Goal: Information Seeking & Learning: Find specific fact

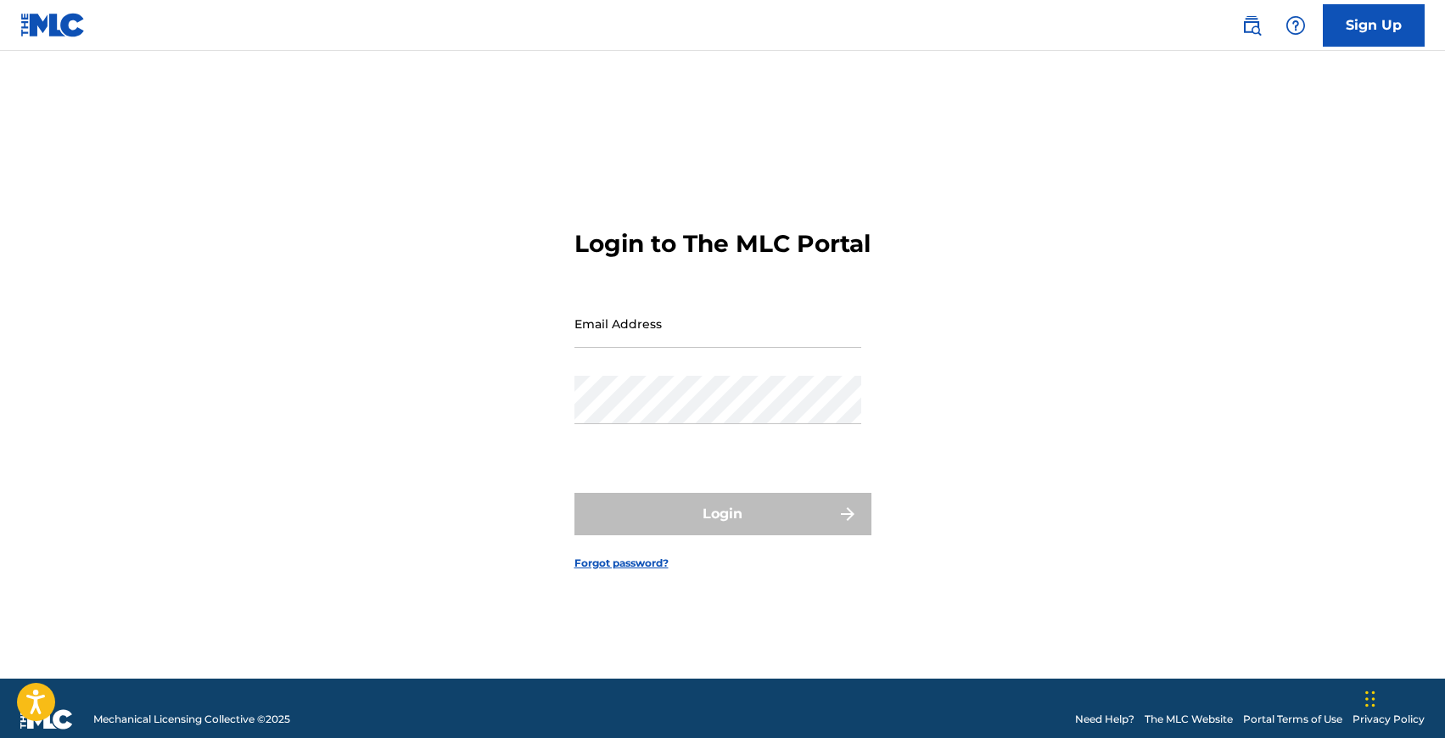
click at [642, 368] on div "Email Address" at bounding box center [718, 338] width 287 height 76
click at [646, 346] on input "Email Address" at bounding box center [718, 324] width 287 height 48
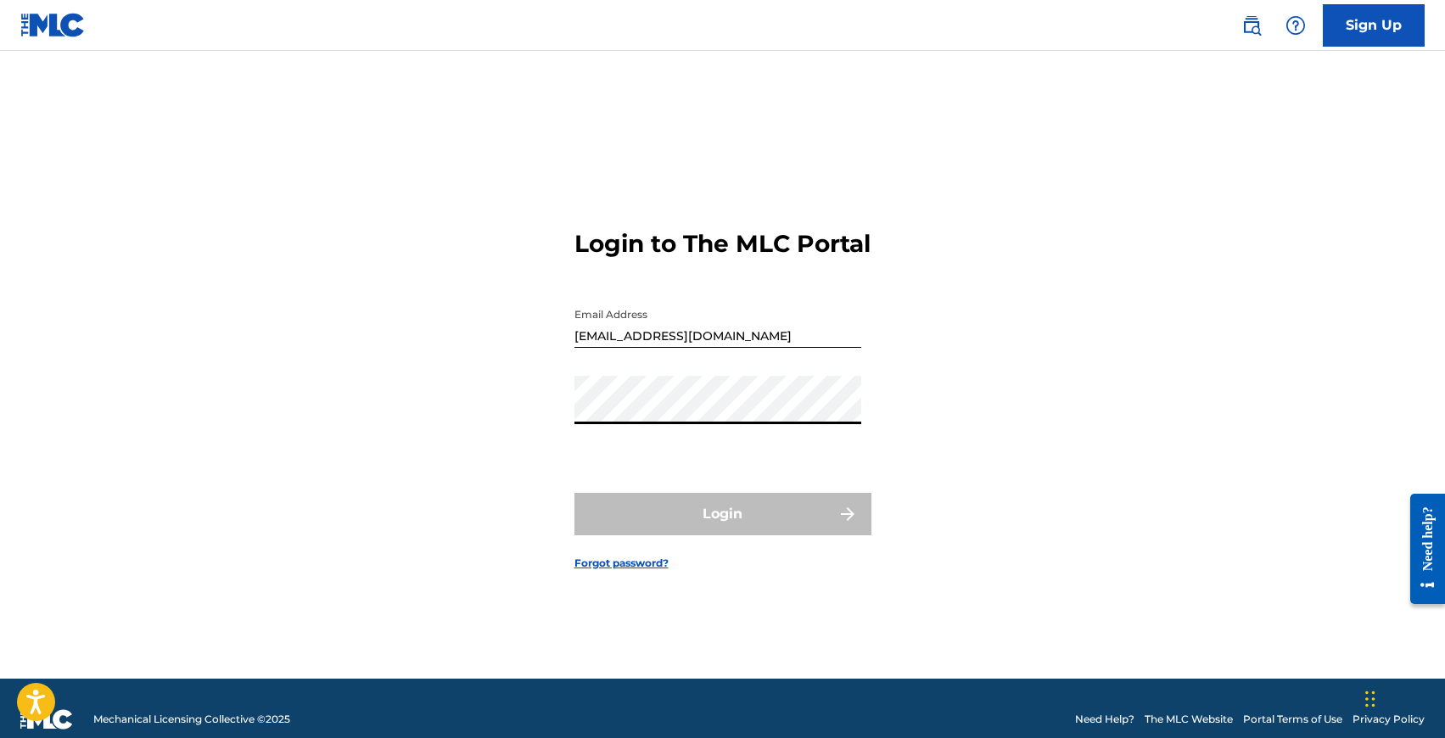
type input "[EMAIL_ADDRESS][DOMAIN_NAME]"
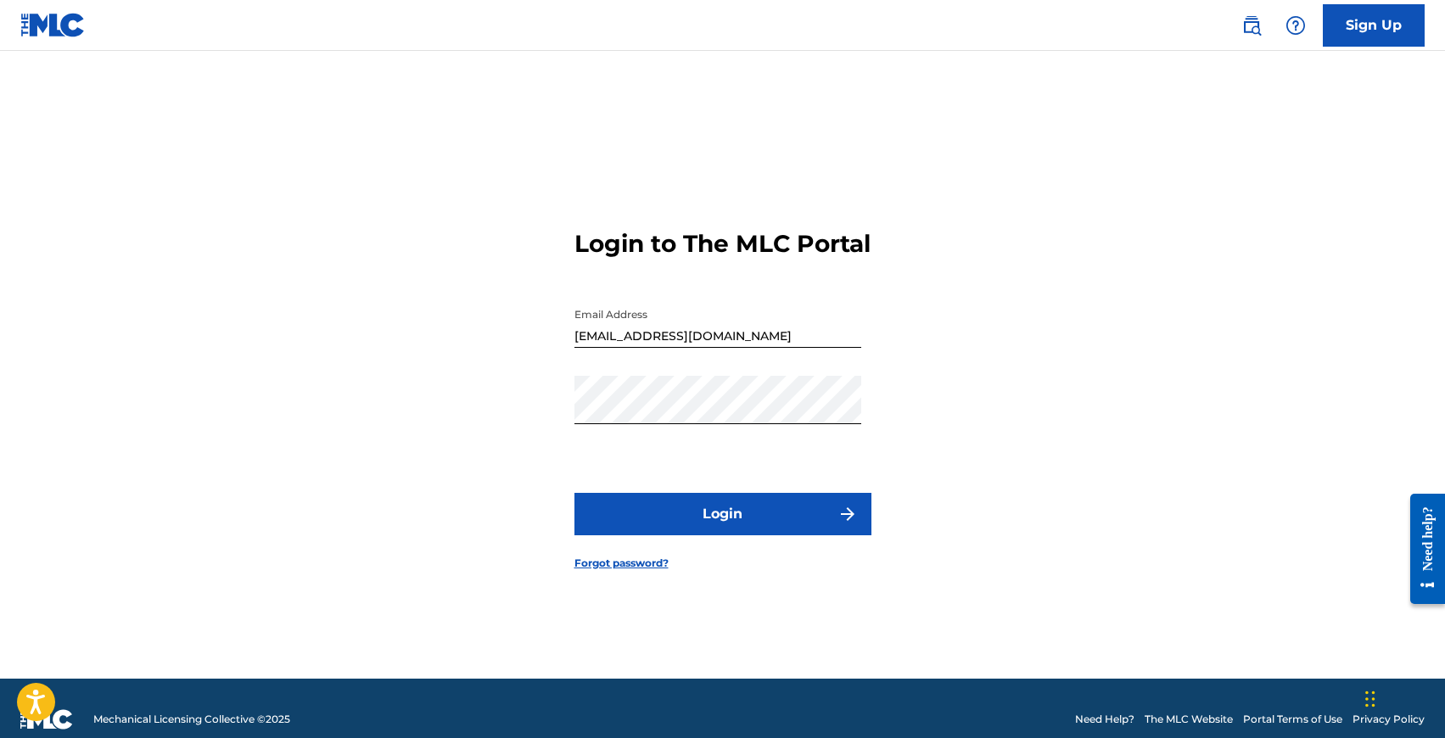
click at [686, 534] on button "Login" at bounding box center [723, 514] width 297 height 42
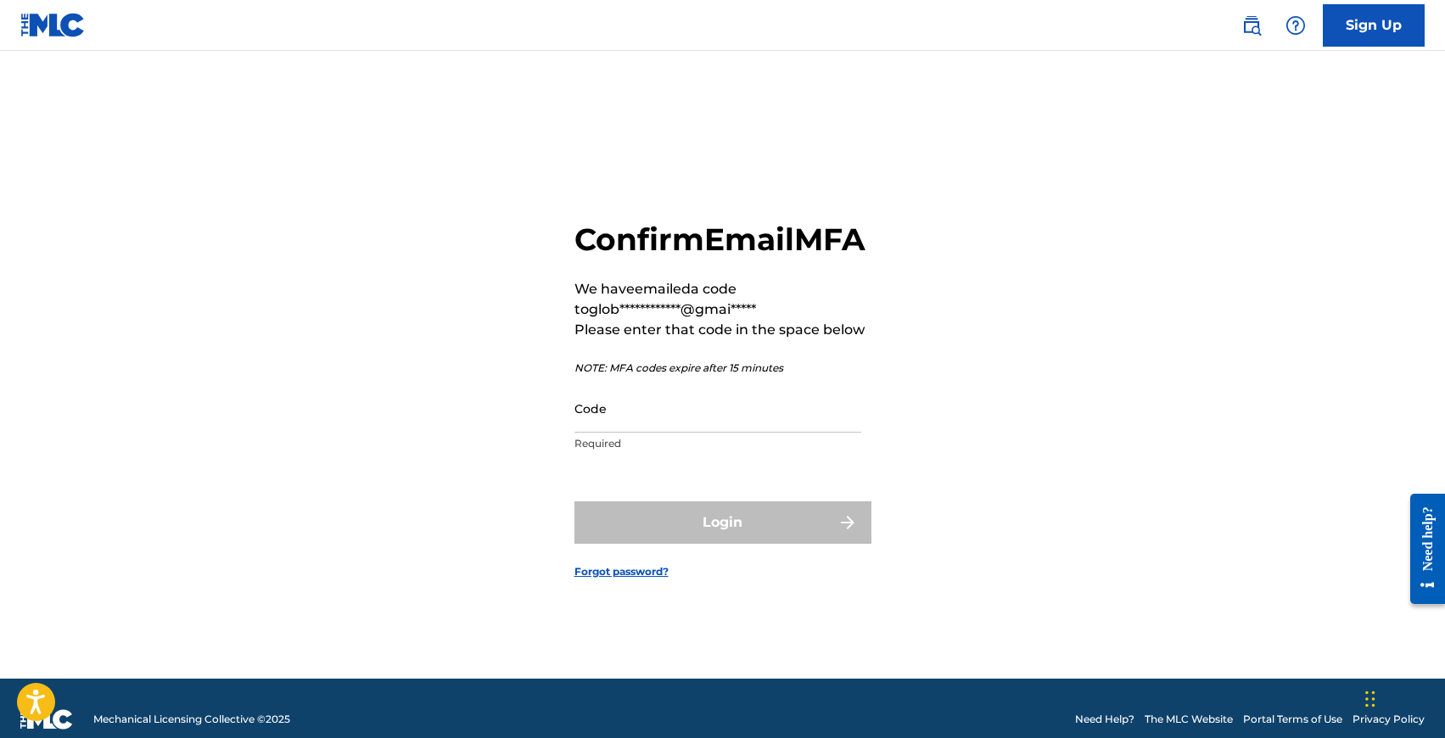
click at [622, 424] on input "Code" at bounding box center [718, 408] width 287 height 48
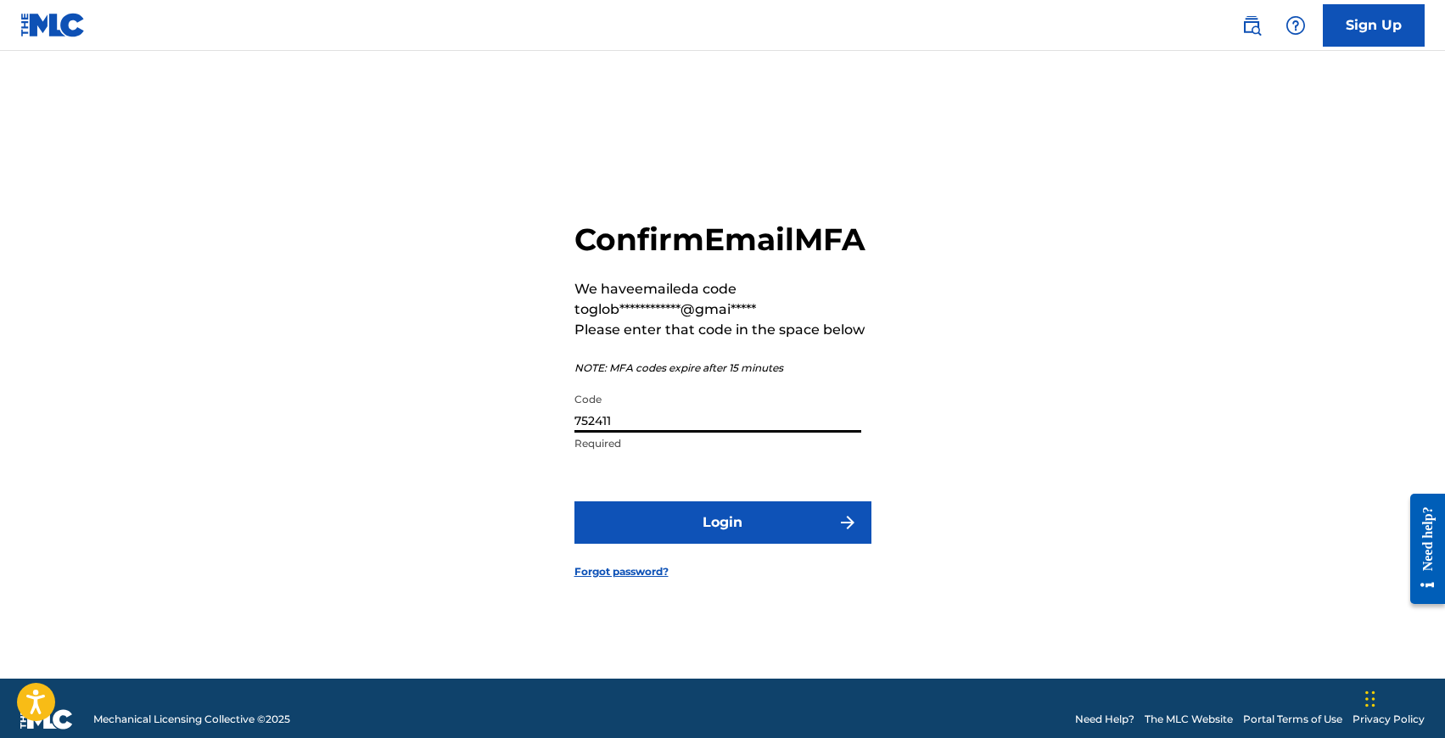
type input "752411"
click at [575, 502] on button "Login" at bounding box center [723, 523] width 297 height 42
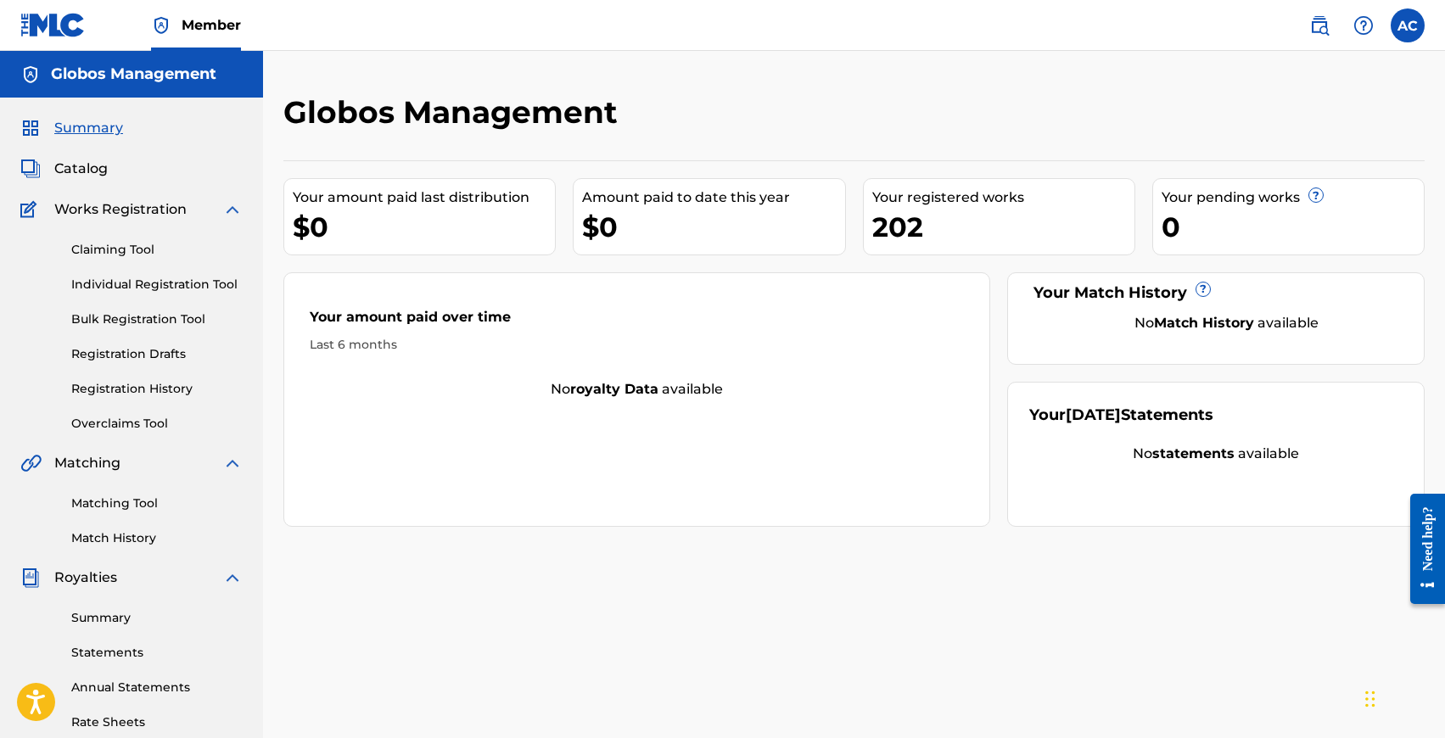
click at [103, 284] on link "Individual Registration Tool" at bounding box center [156, 285] width 171 height 18
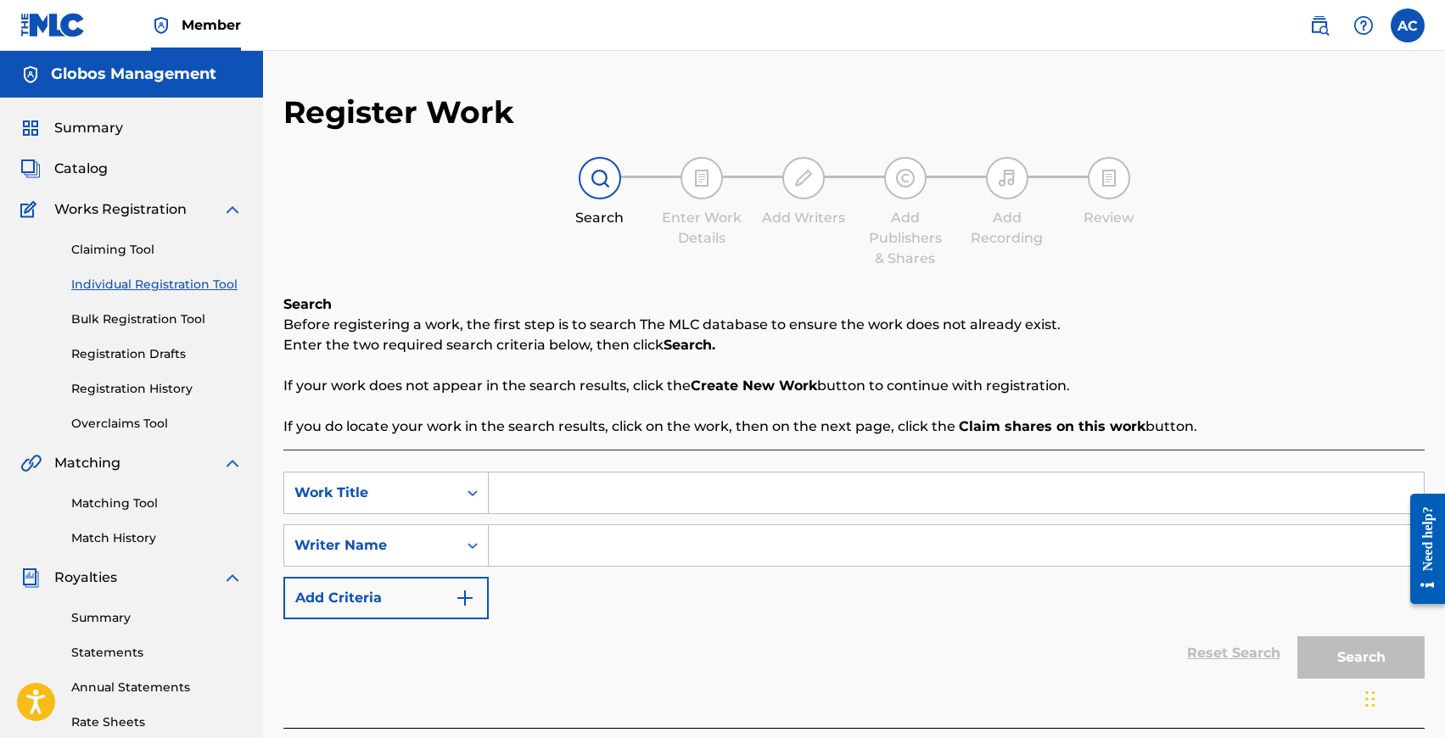
click at [115, 383] on link "Registration History" at bounding box center [156, 389] width 171 height 18
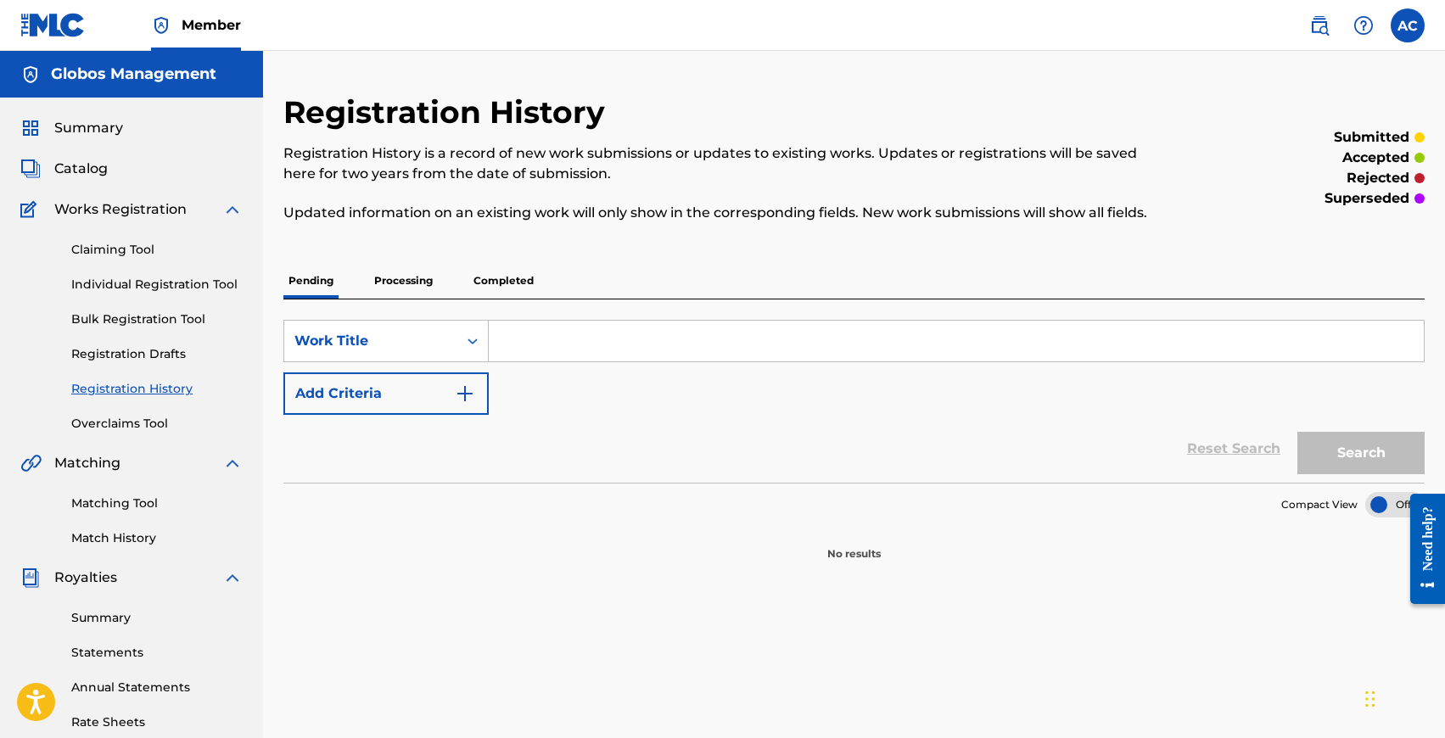
click at [508, 289] on p "Completed" at bounding box center [503, 281] width 70 height 36
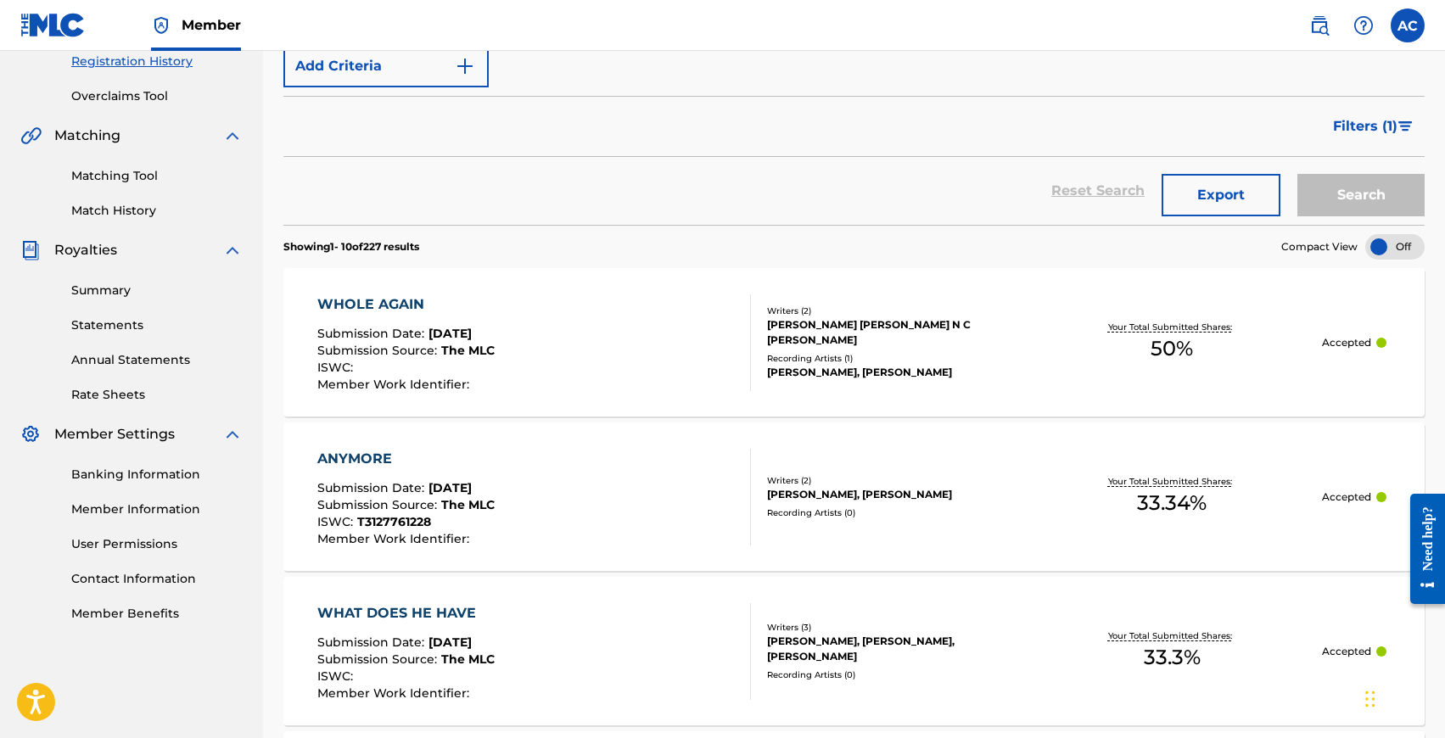
scroll to position [330, 0]
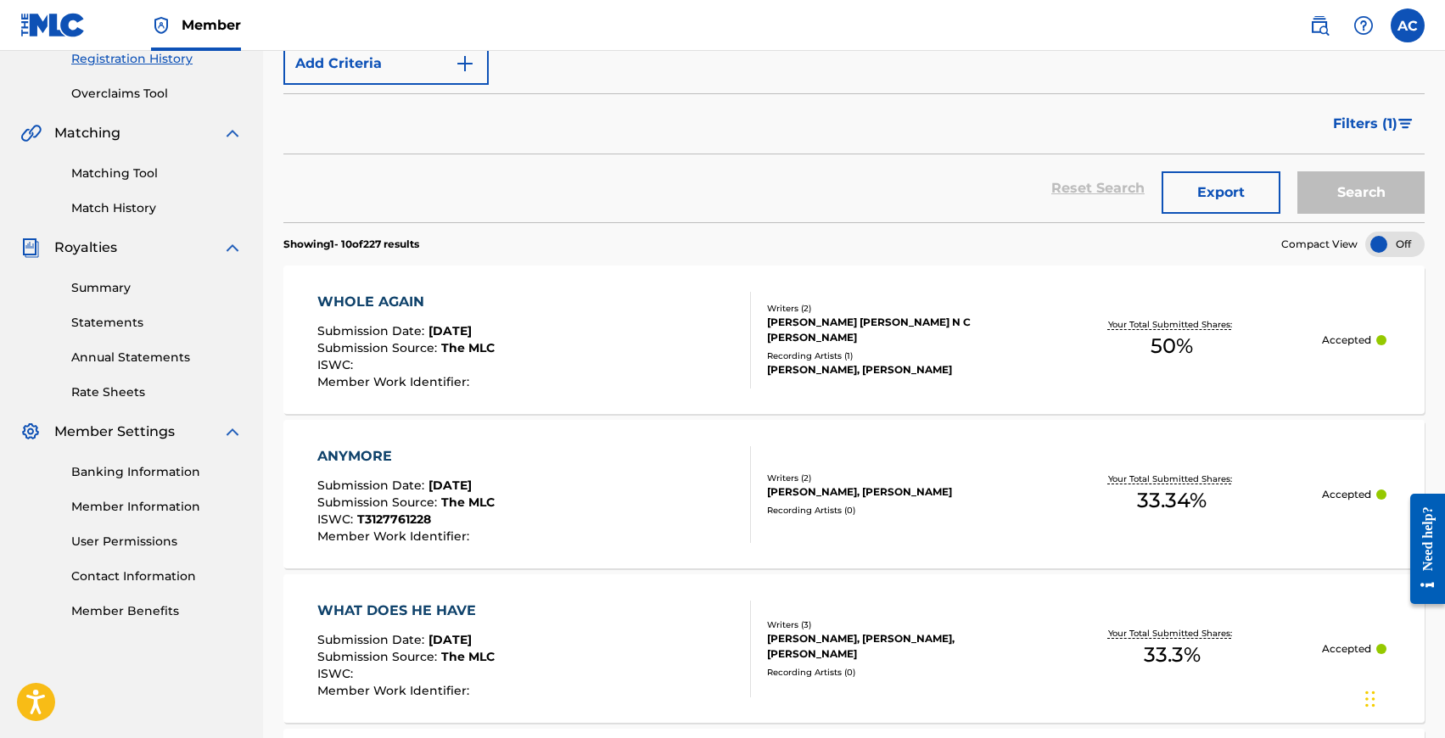
click at [370, 463] on div "ANYMORE" at bounding box center [405, 456] width 177 height 20
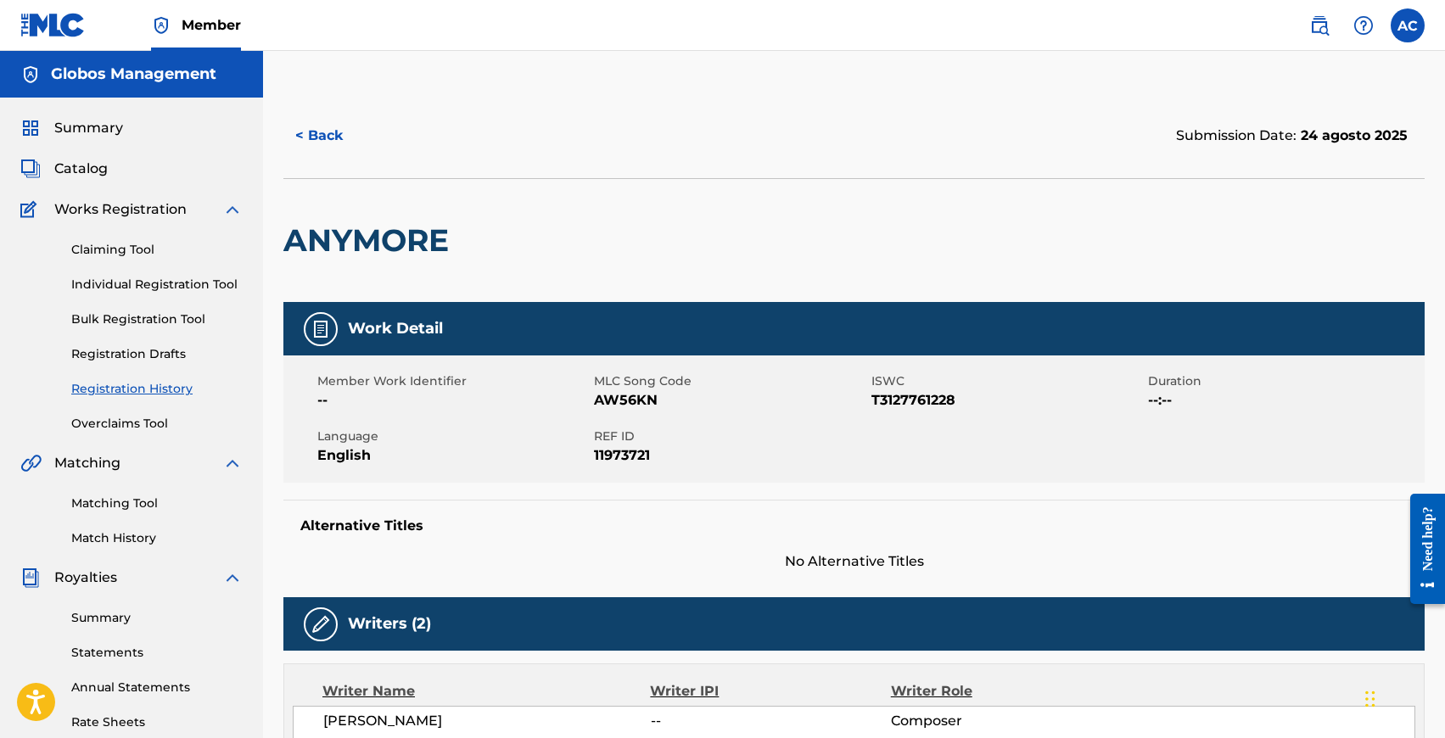
click at [320, 130] on button "< Back" at bounding box center [334, 136] width 102 height 42
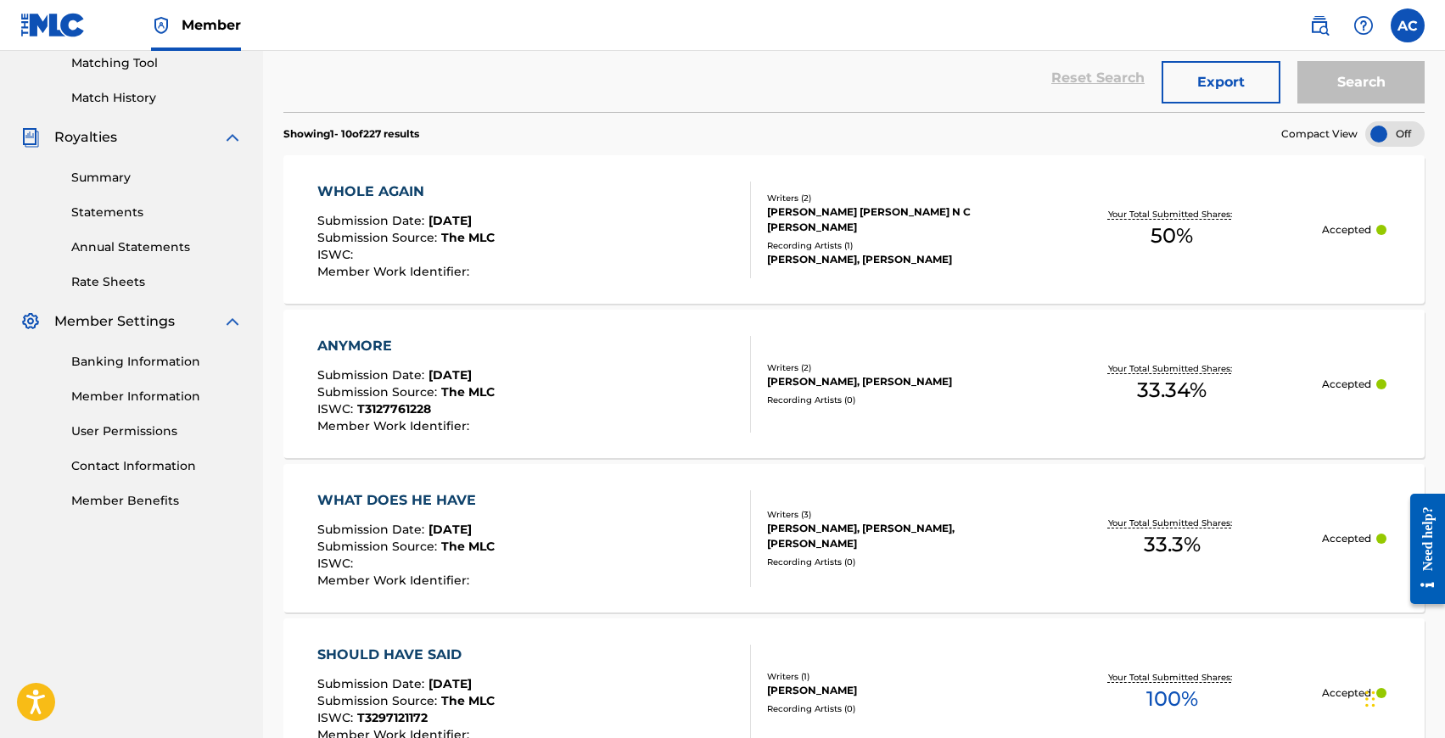
scroll to position [755, 0]
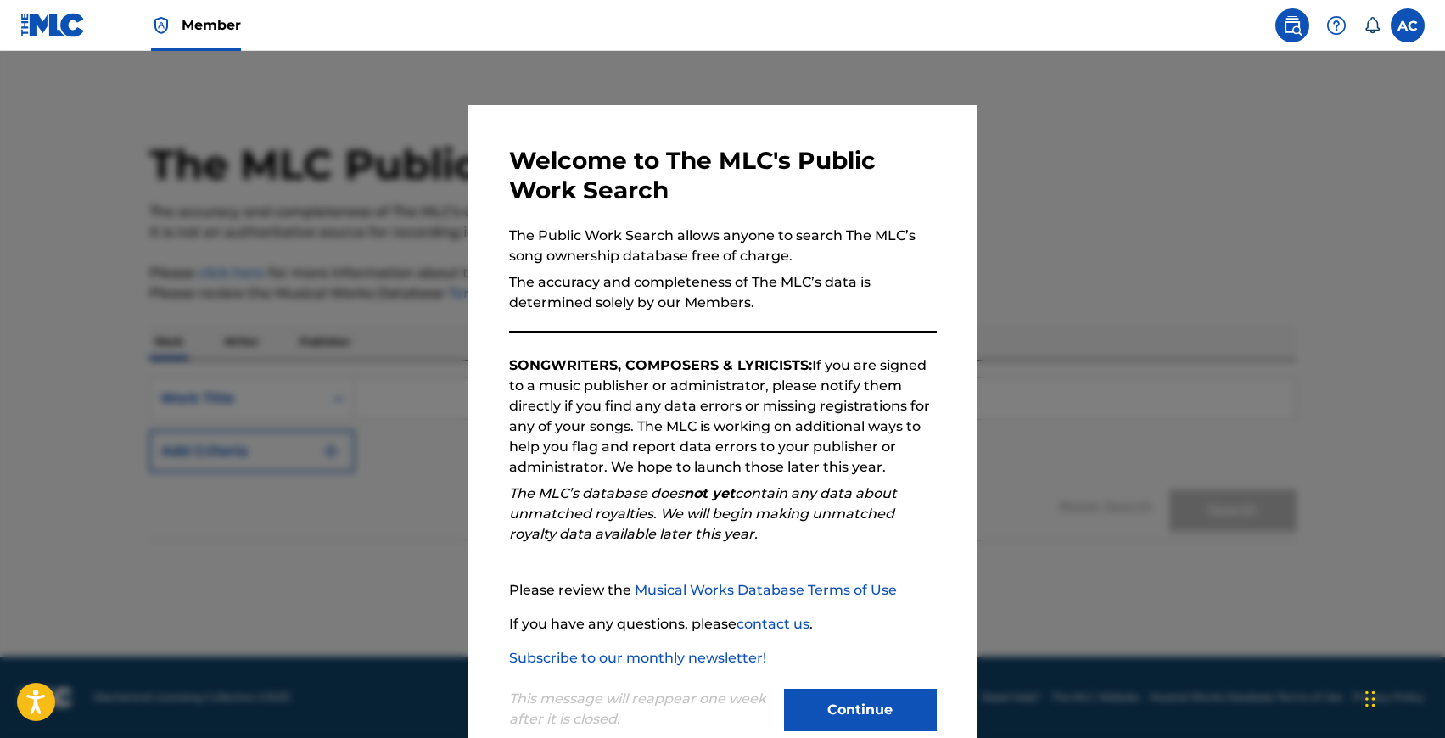
click at [869, 697] on button "Continue" at bounding box center [860, 710] width 153 height 42
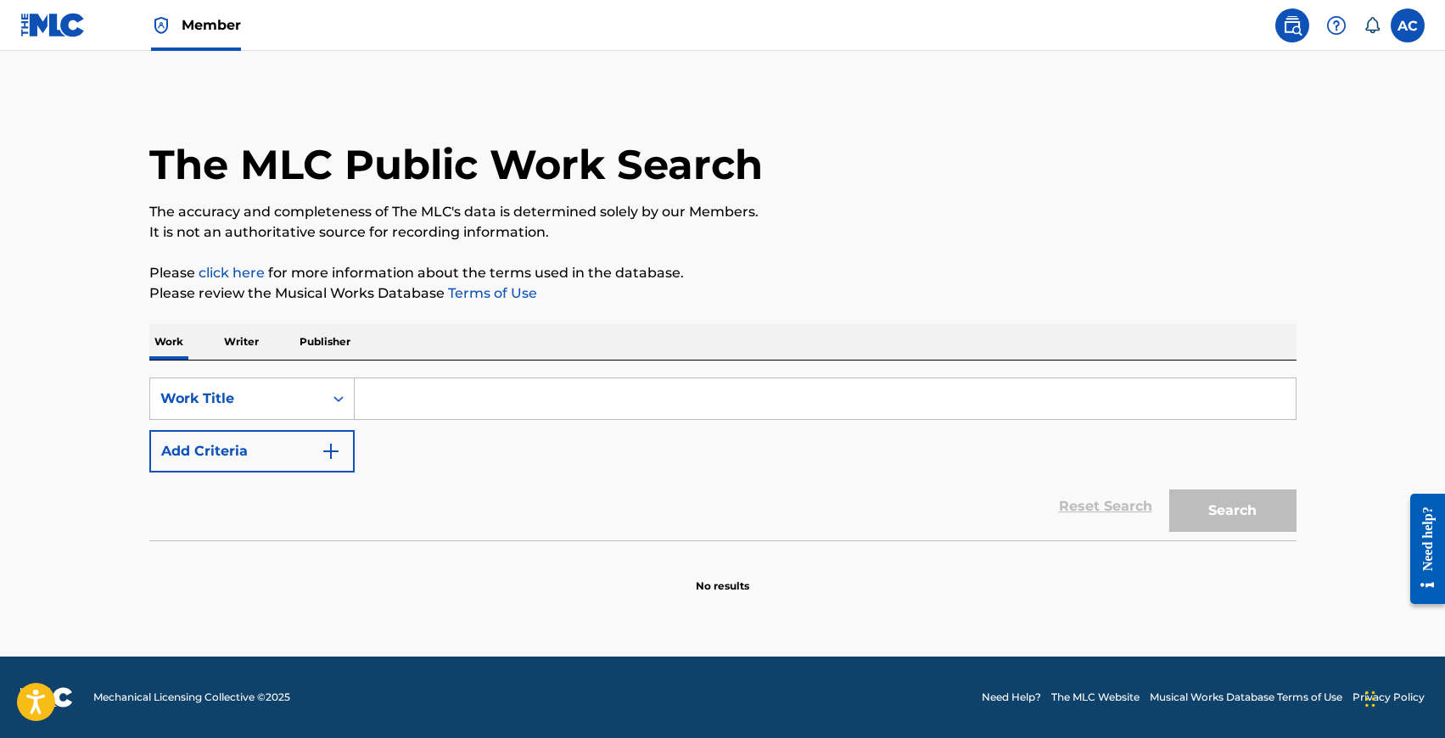
click at [254, 351] on p "Writer" at bounding box center [241, 342] width 45 height 36
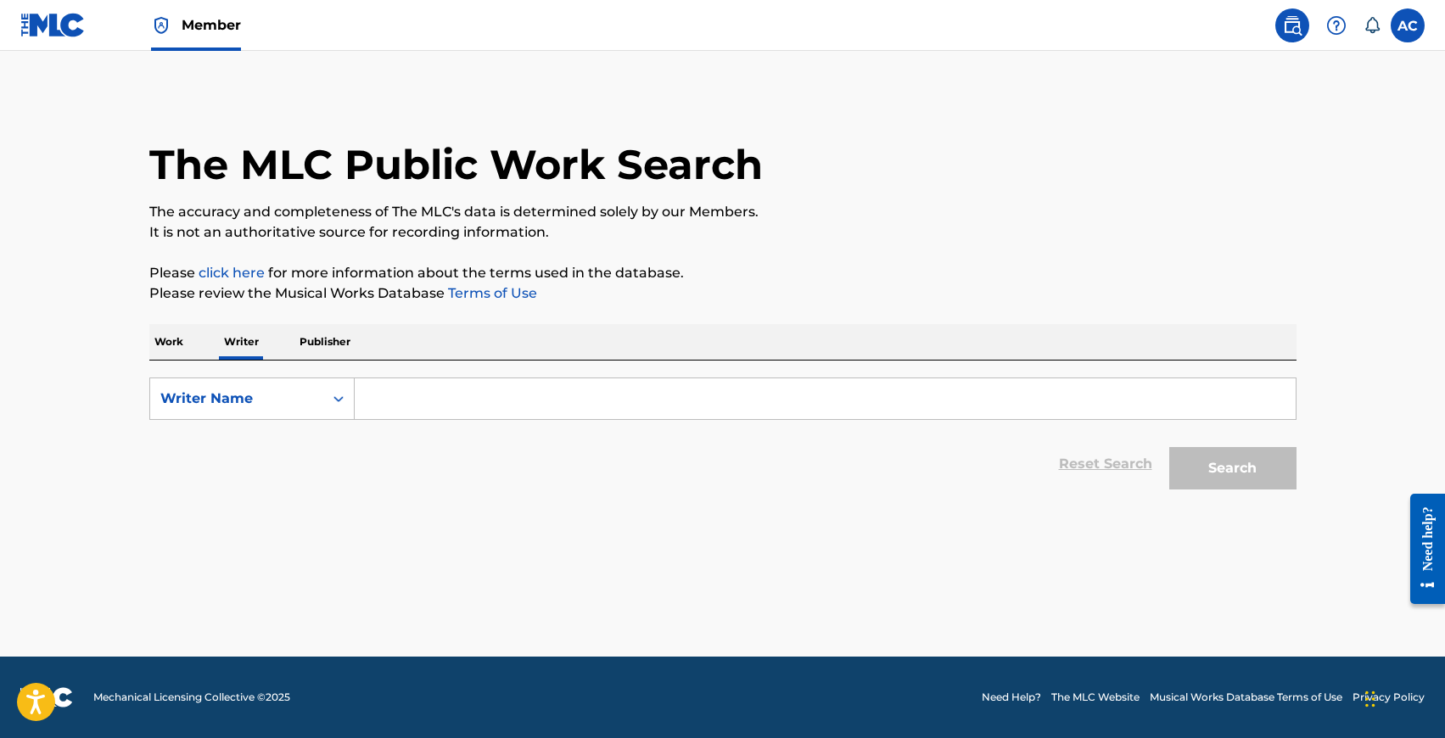
click at [373, 385] on input "Search Form" at bounding box center [825, 399] width 941 height 41
type input "z"
click at [149, 346] on p "Work" at bounding box center [168, 342] width 39 height 36
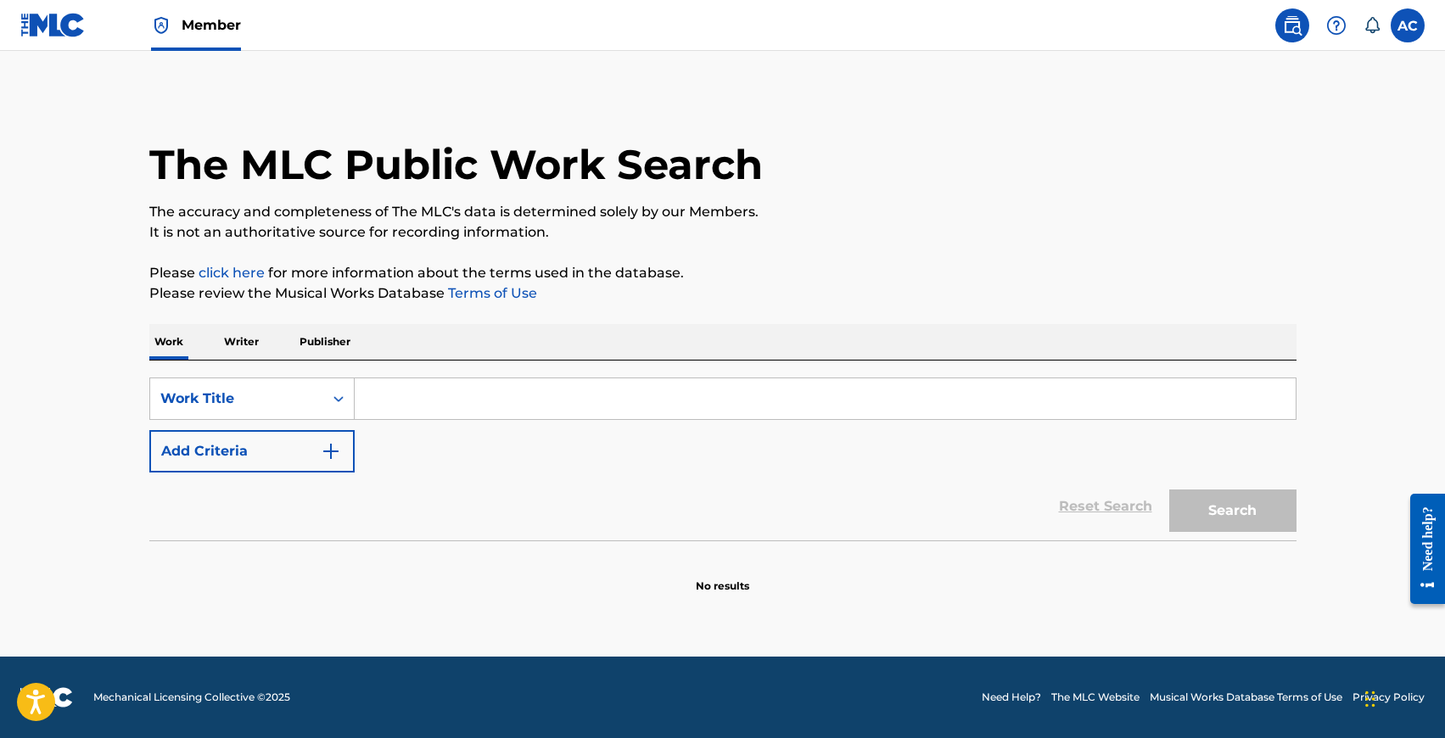
click at [258, 462] on button "Add Criteria" at bounding box center [251, 451] width 205 height 42
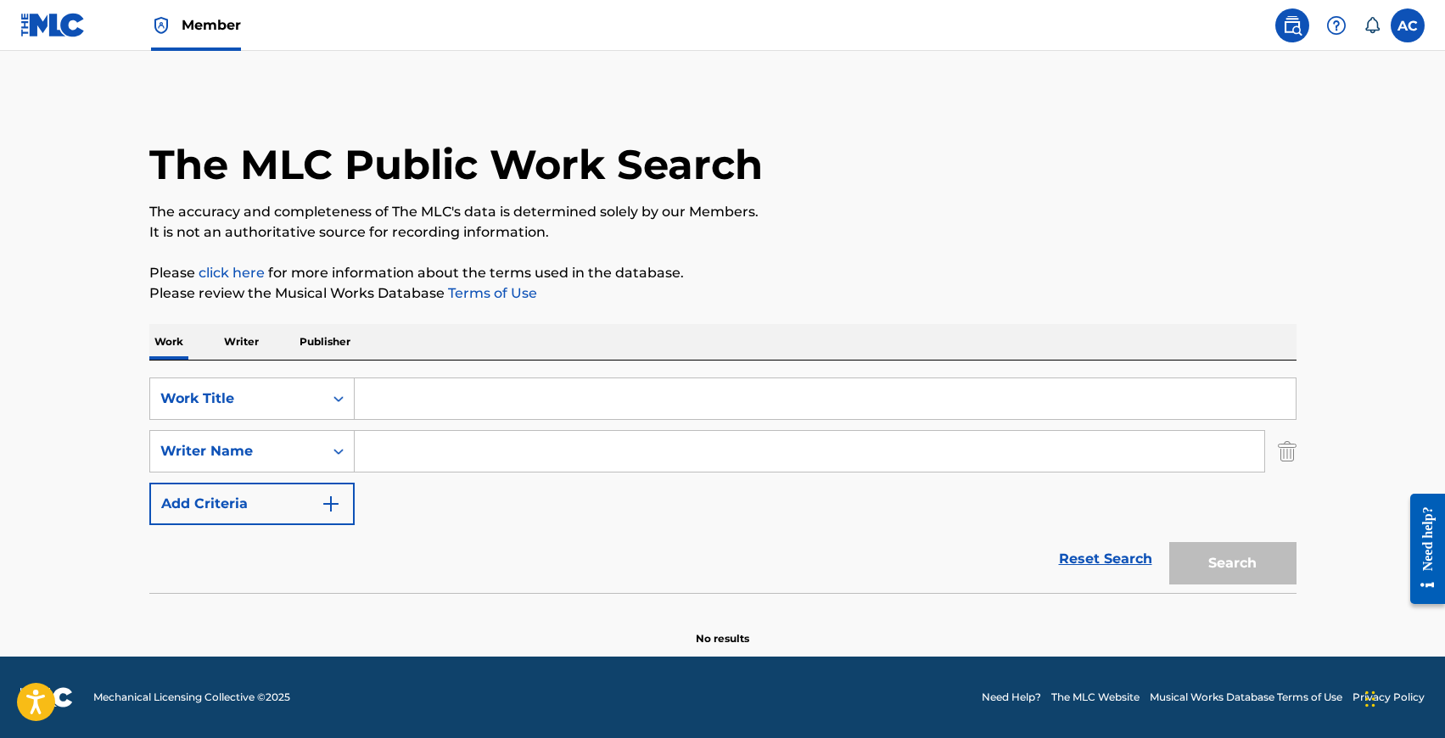
click at [398, 399] on input "Search Form" at bounding box center [825, 399] width 941 height 41
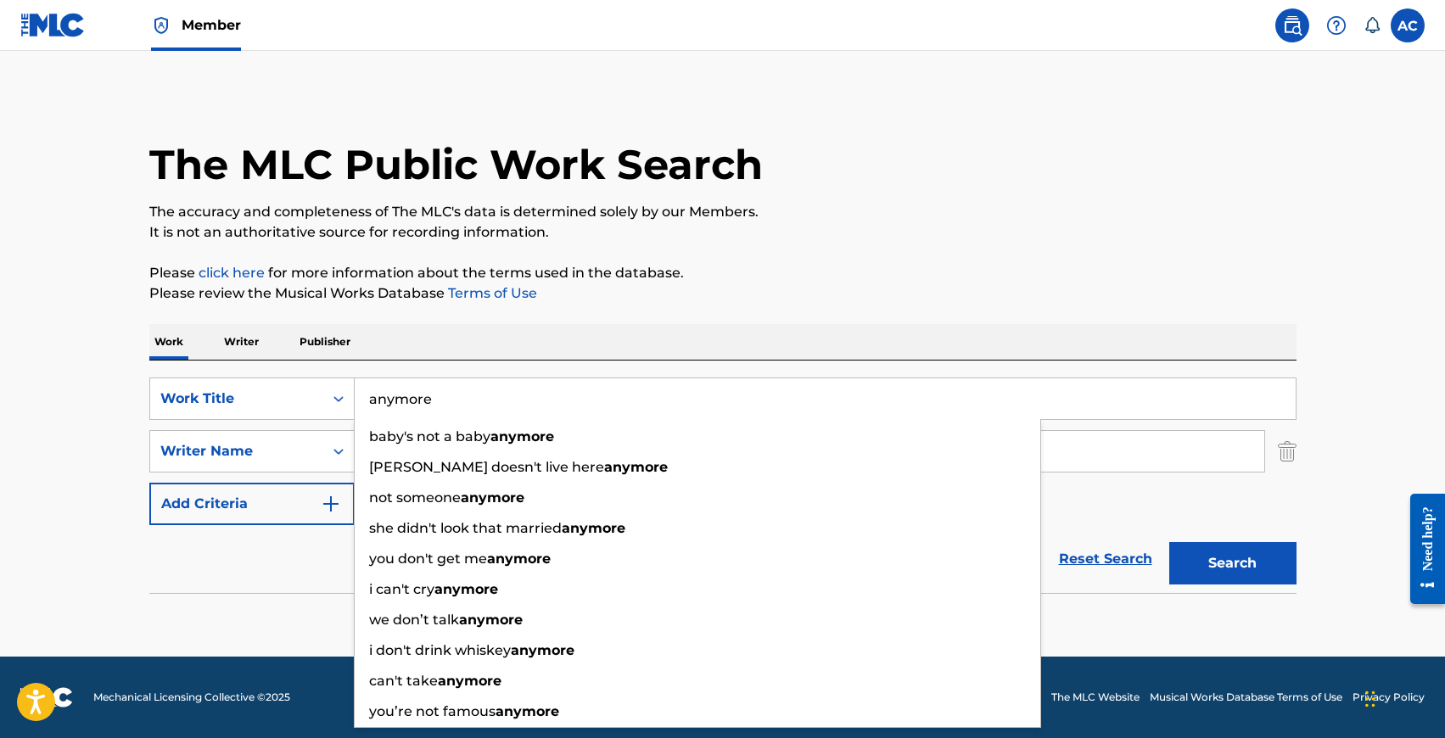
type input "anymore"
click at [253, 581] on div "Reset Search Search" at bounding box center [722, 559] width 1147 height 68
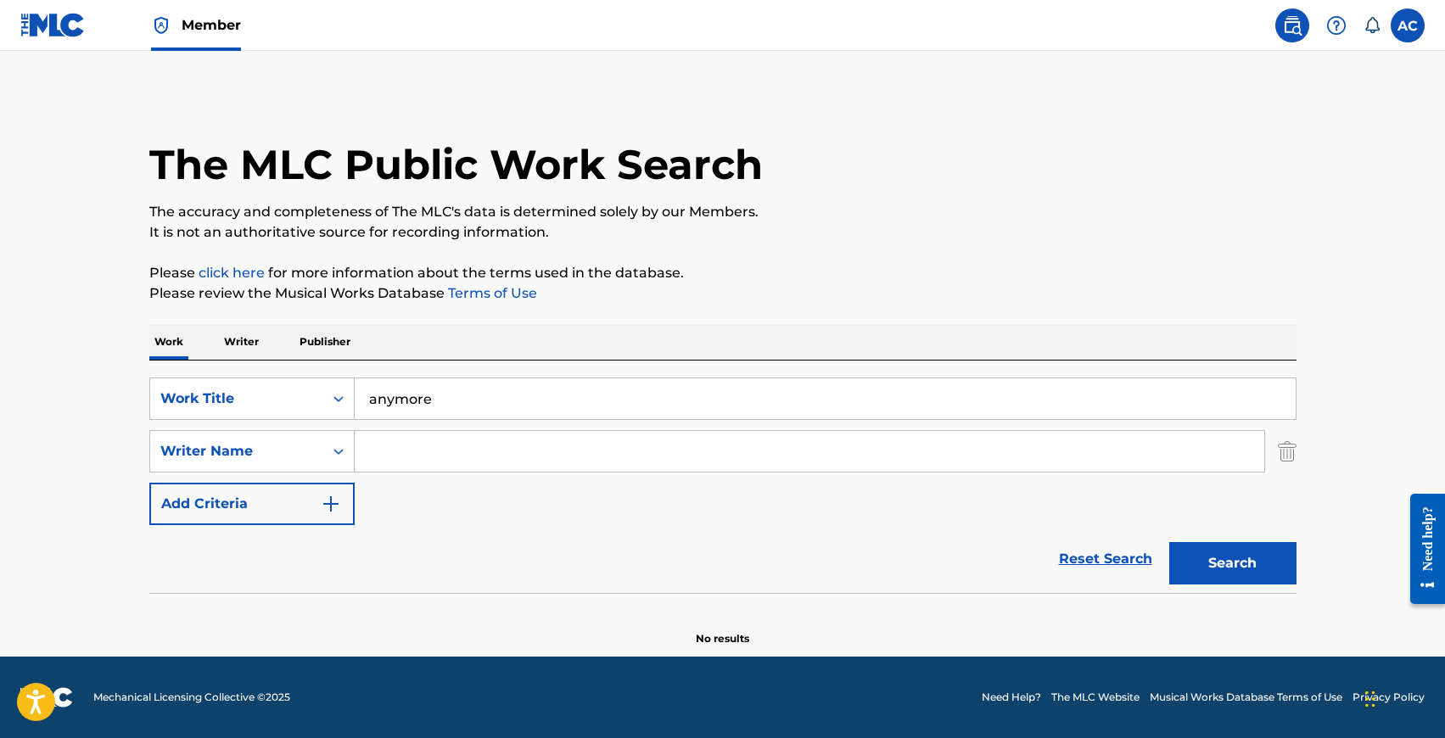
click at [433, 445] on input "Search Form" at bounding box center [810, 451] width 910 height 41
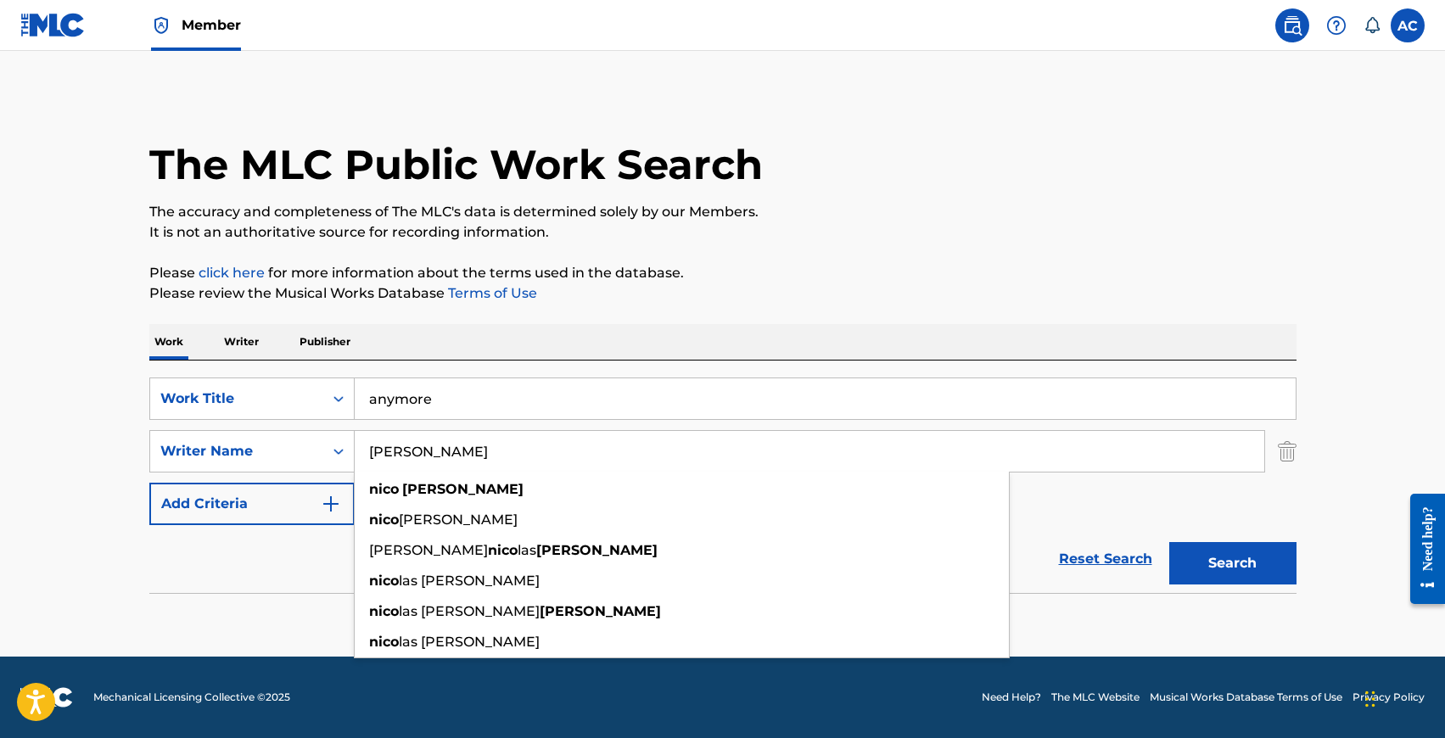
type input "nico pisano"
click at [1170, 542] on button "Search" at bounding box center [1233, 563] width 127 height 42
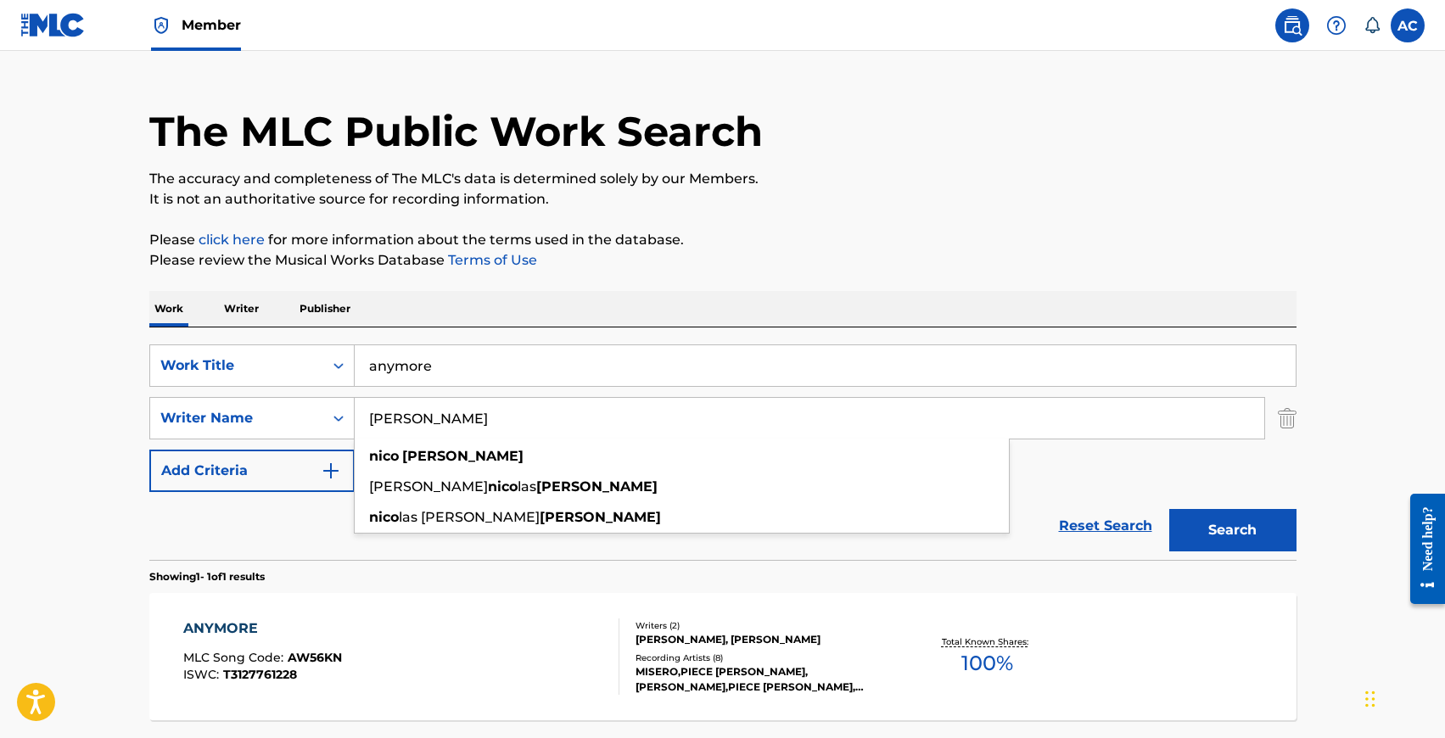
scroll to position [152, 0]
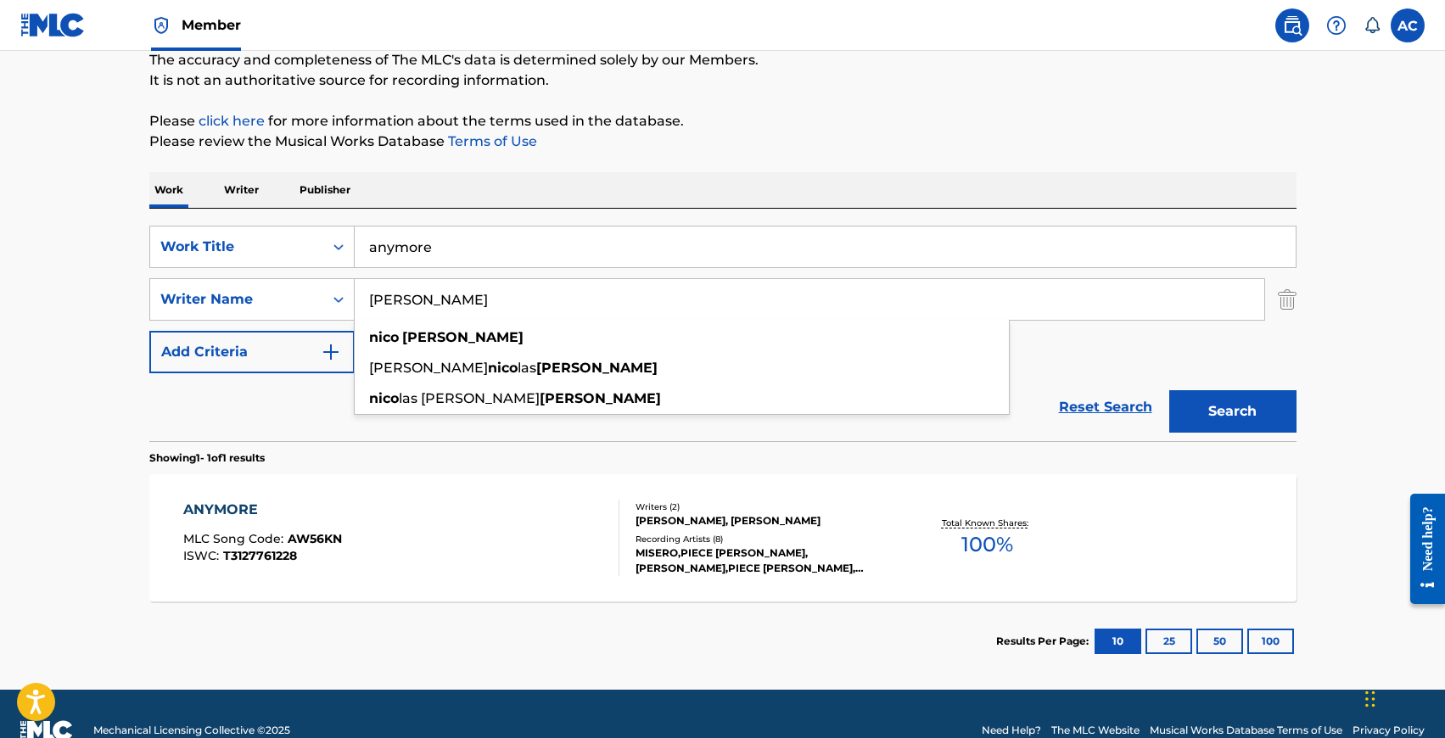
click at [109, 500] on main "The MLC Public Work Search The accuracy and completeness of The MLC's data is d…" at bounding box center [722, 294] width 1445 height 791
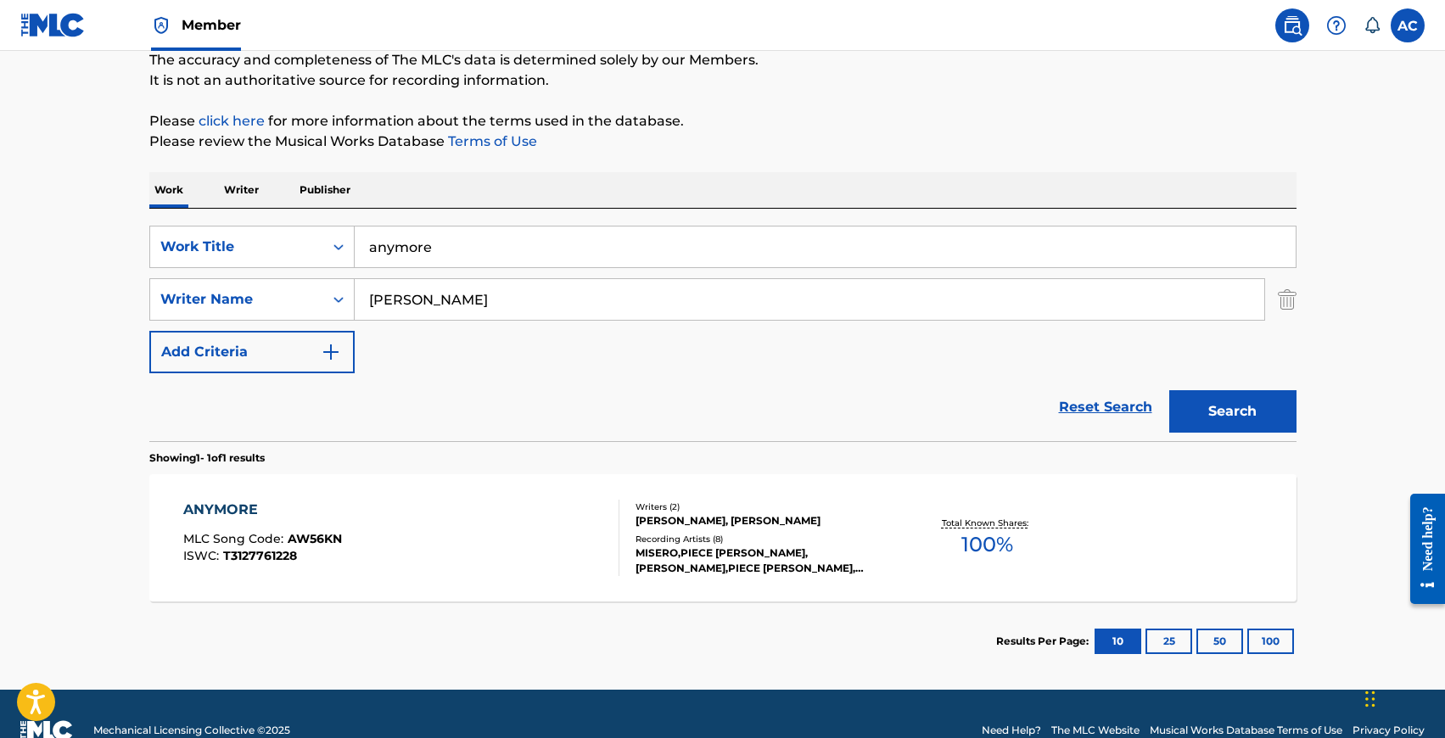
click at [207, 505] on div "ANYMORE" at bounding box center [262, 510] width 159 height 20
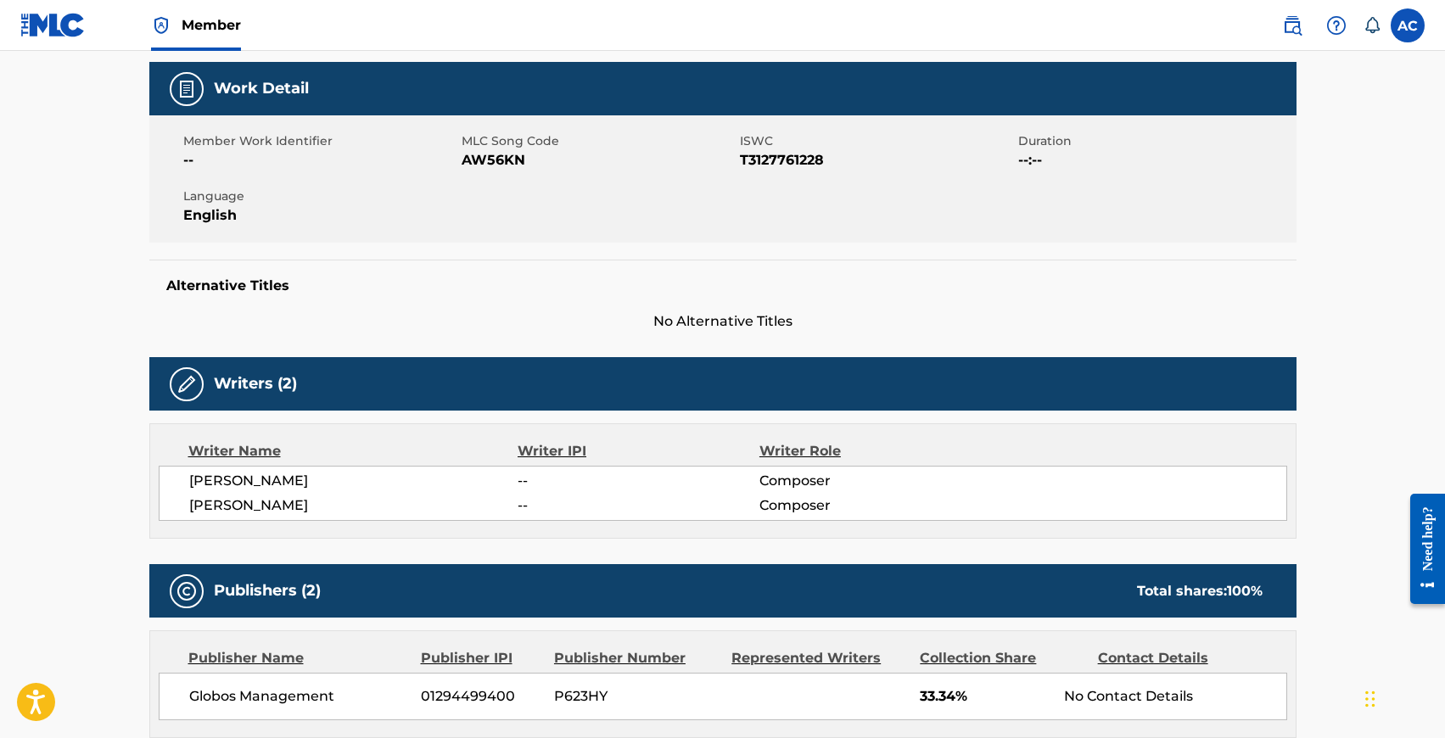
scroll to position [237, 0]
